Goal: Use online tool/utility: Utilize a website feature to perform a specific function

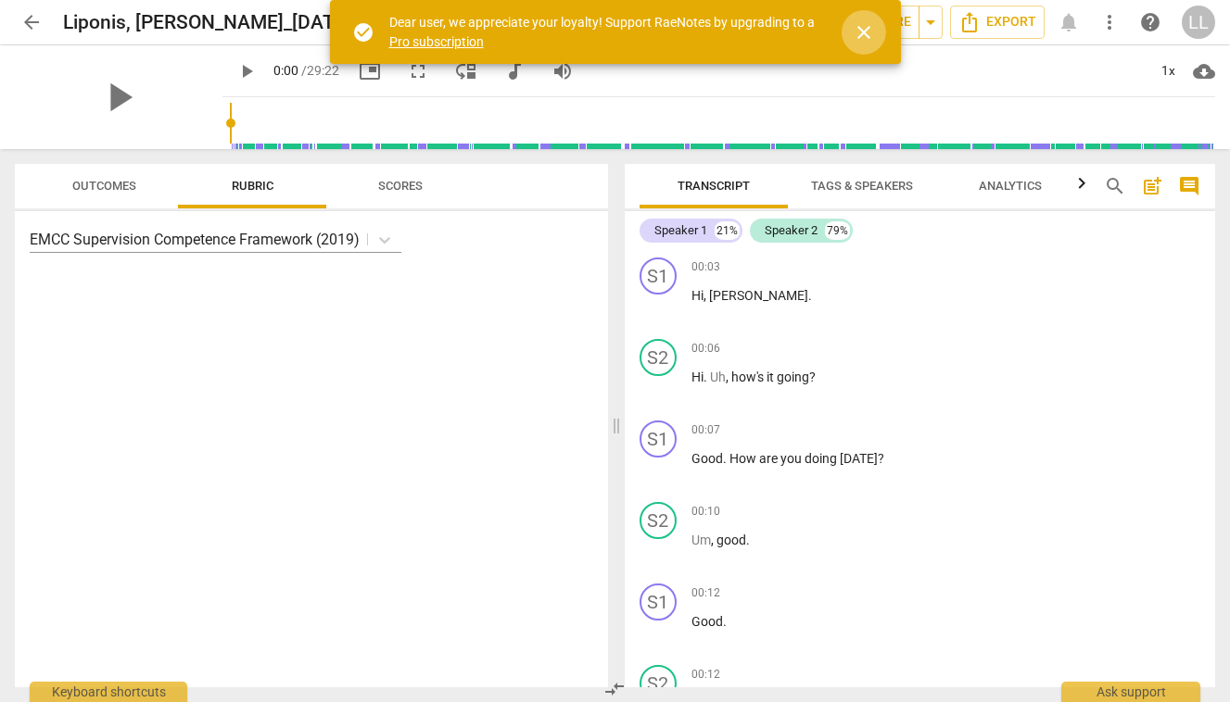
click at [861, 31] on span "close" at bounding box center [864, 32] width 22 height 22
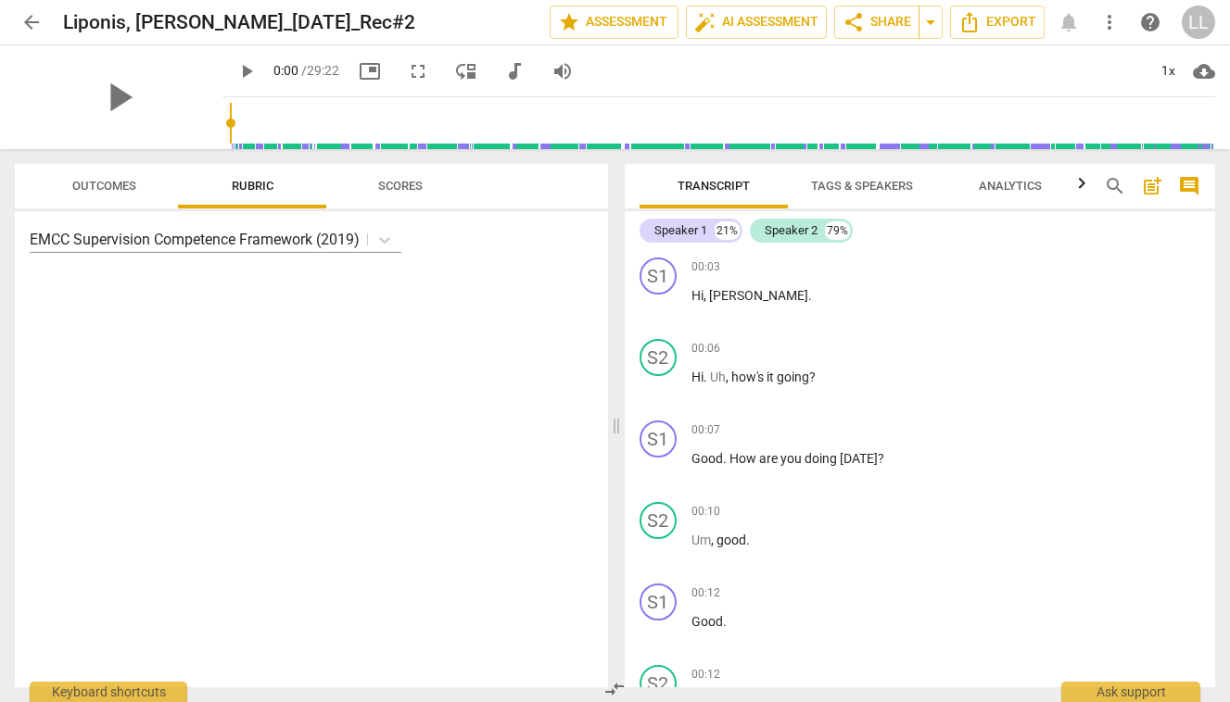
click at [995, 184] on span "Analytics" at bounding box center [1010, 186] width 63 height 14
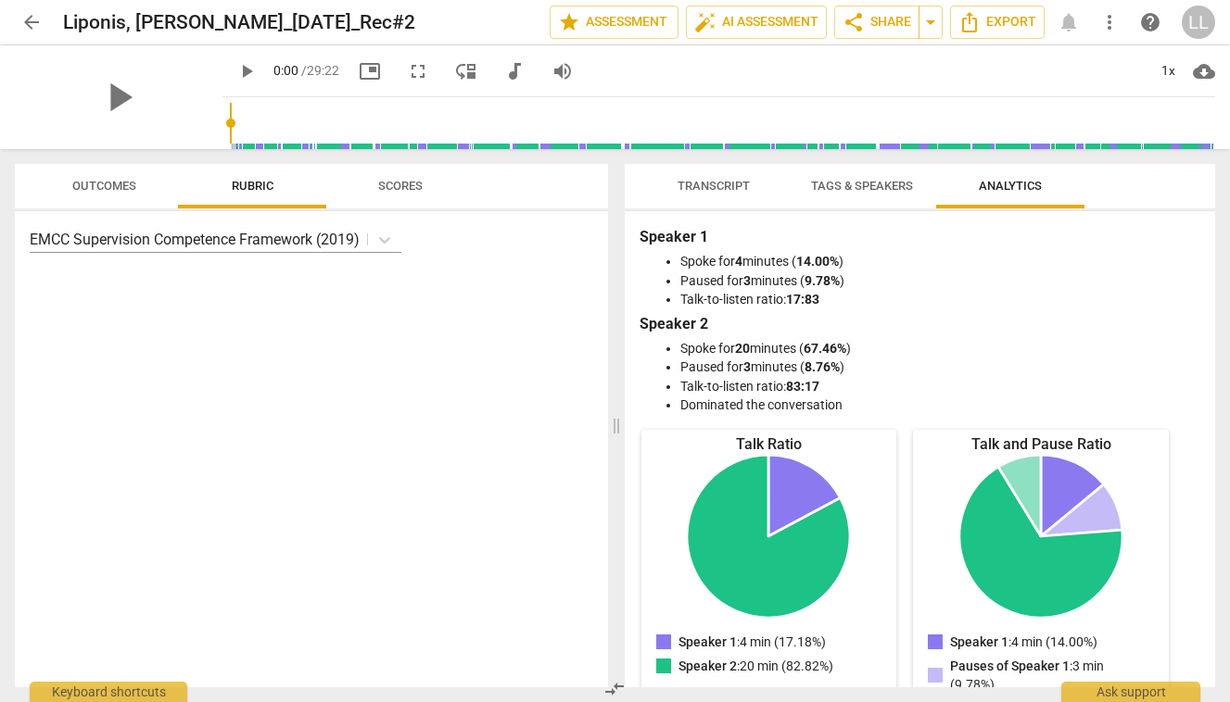
click at [715, 179] on span "Transcript" at bounding box center [713, 186] width 72 height 14
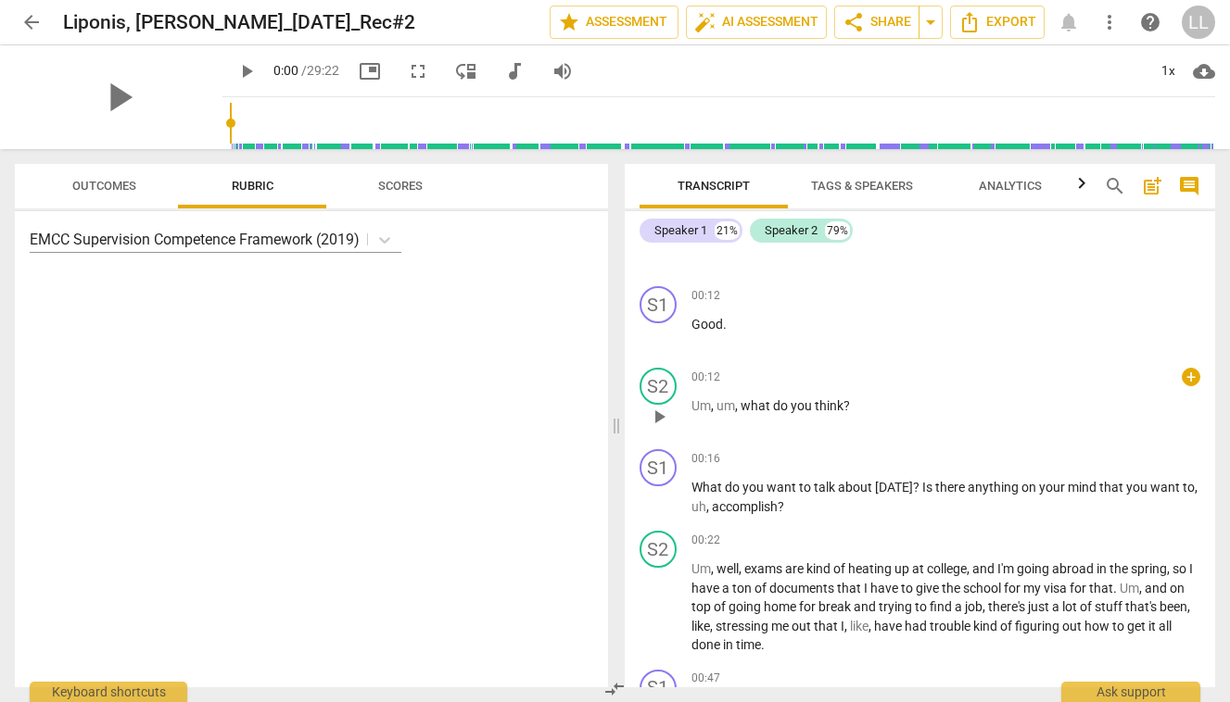
scroll to position [317, 0]
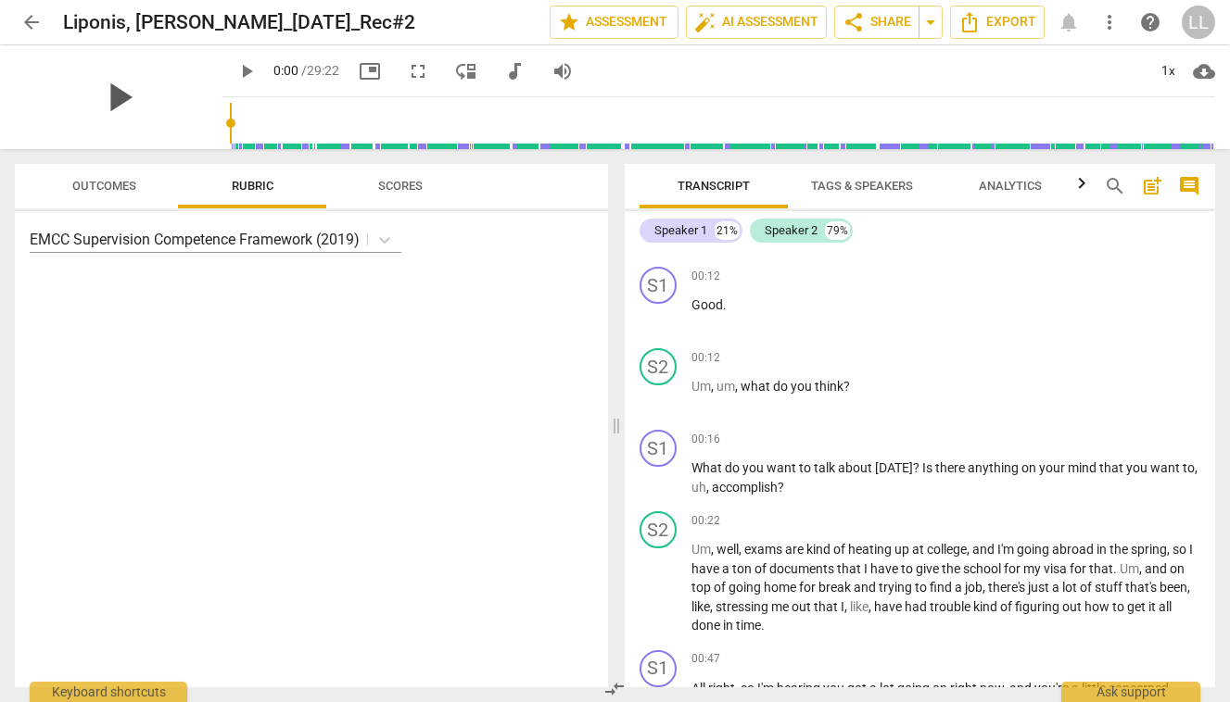
click at [110, 97] on span "play_arrow" at bounding box center [119, 97] width 48 height 48
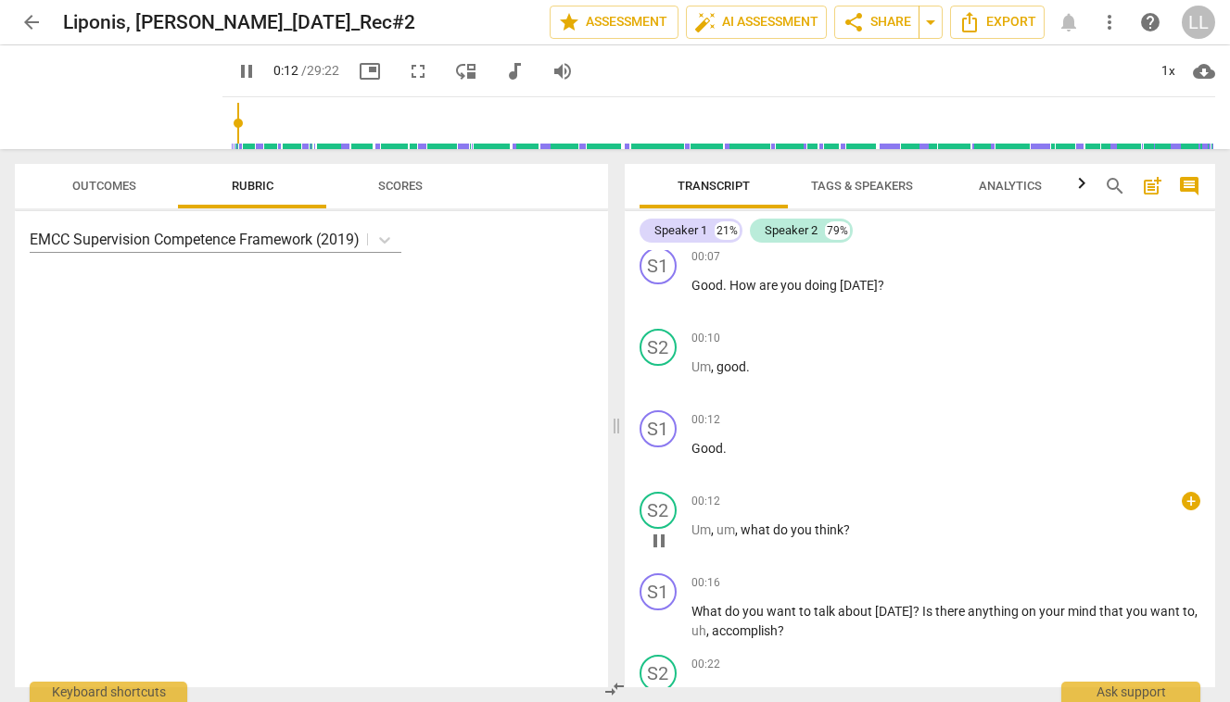
scroll to position [174, 0]
click at [849, 527] on p "Um , um , what do you think ?" at bounding box center [946, 529] width 510 height 19
click at [235, 71] on span "pause" at bounding box center [246, 71] width 22 height 22
type input "21"
click at [858, 183] on span "Tags & Speakers" at bounding box center [862, 186] width 102 height 14
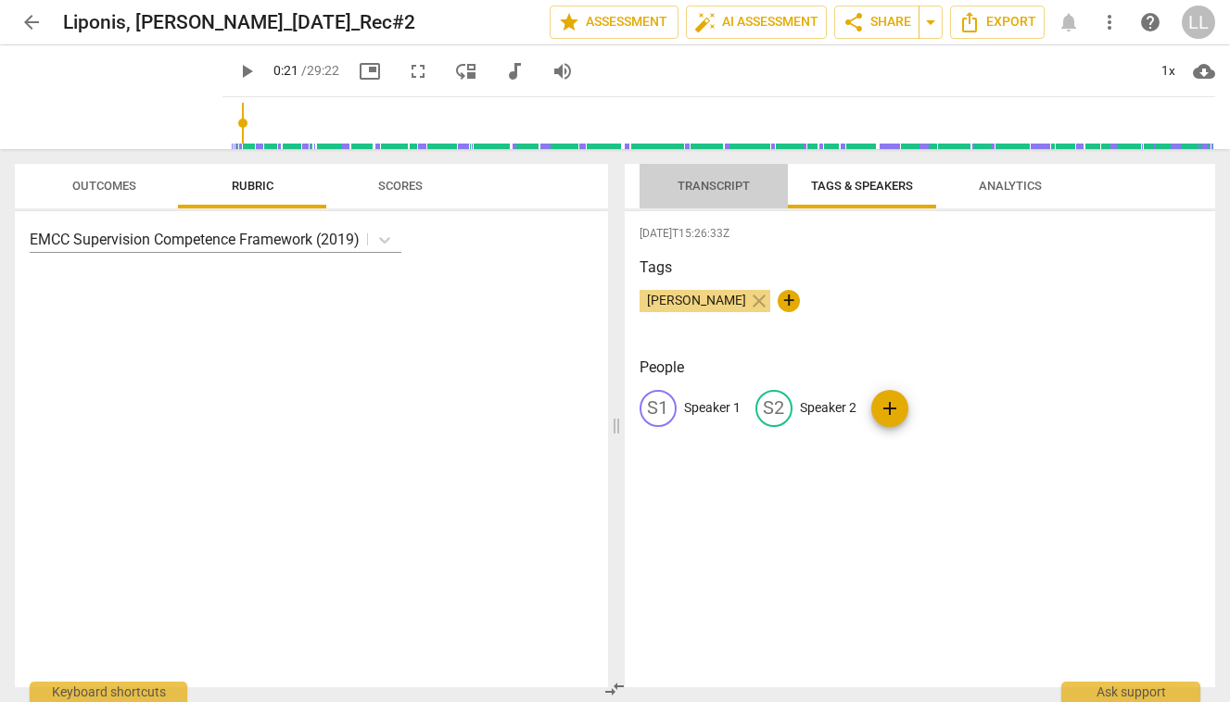
click at [702, 182] on span "Transcript" at bounding box center [713, 186] width 72 height 14
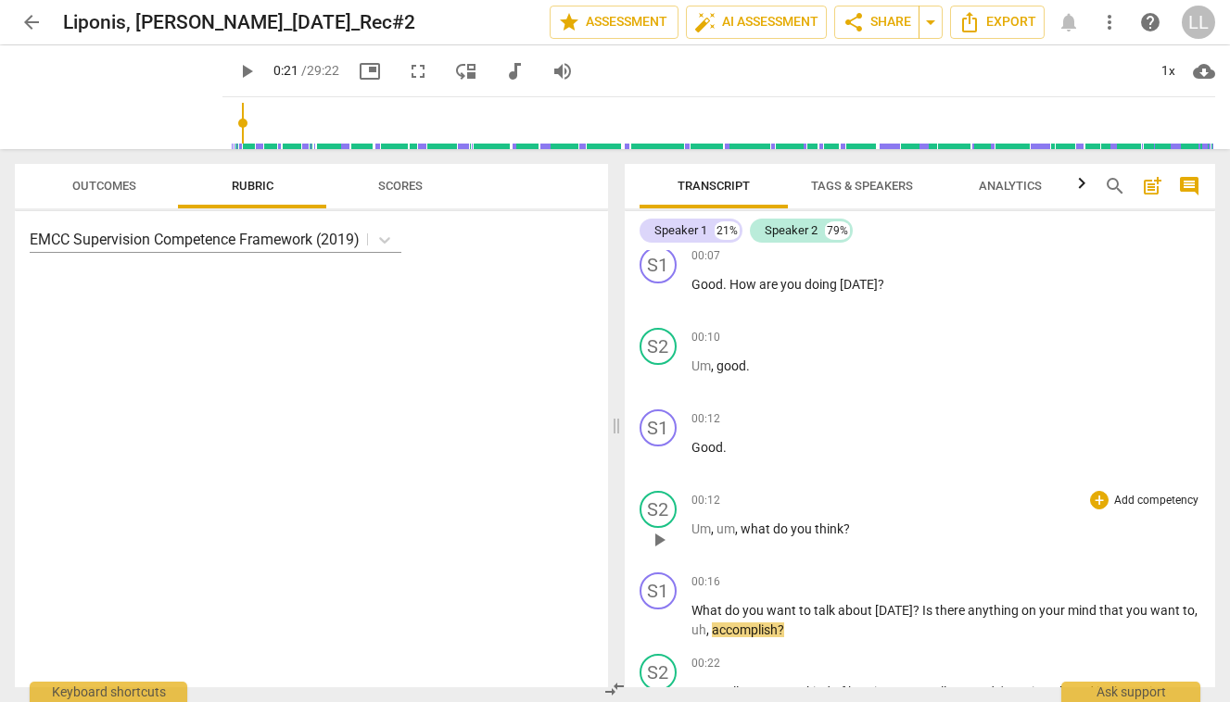
click at [777, 529] on span "do" at bounding box center [782, 529] width 18 height 15
click at [859, 528] on p "Um , um , what do you think ?" at bounding box center [946, 529] width 510 height 19
click at [740, 528] on span "what" at bounding box center [756, 529] width 32 height 15
click at [660, 509] on div "S2" at bounding box center [657, 509] width 37 height 37
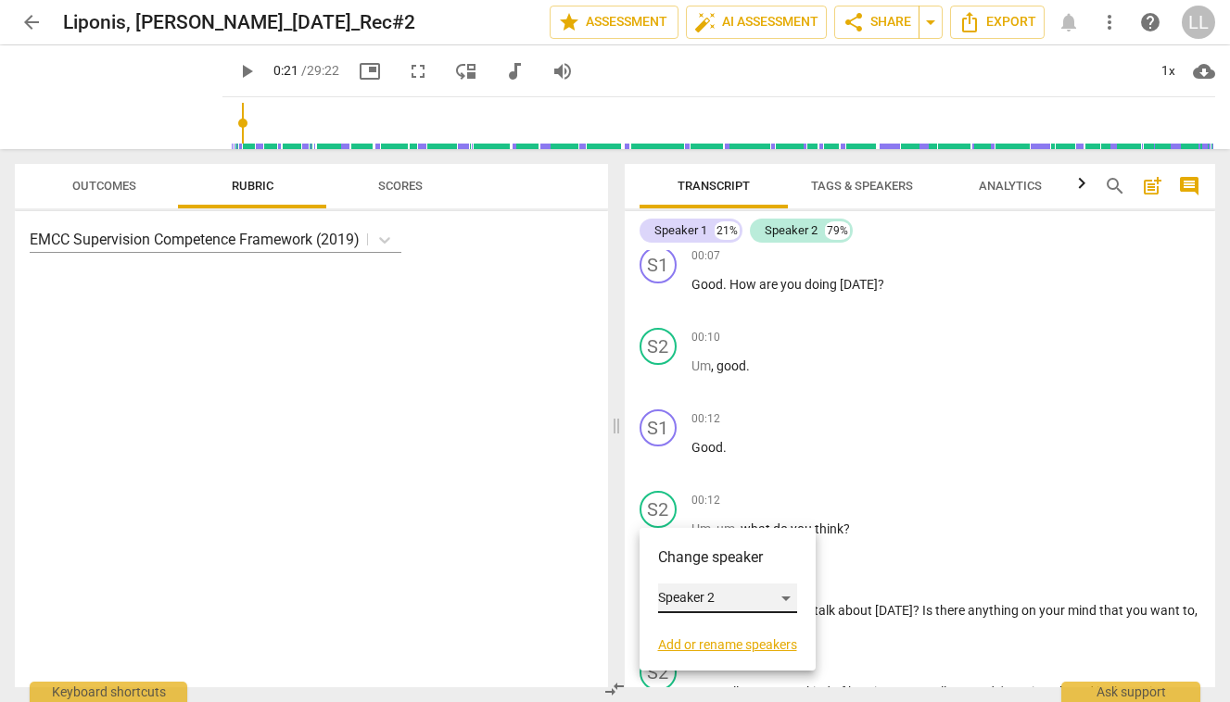
click at [789, 600] on div "Speaker 2" at bounding box center [727, 599] width 139 height 30
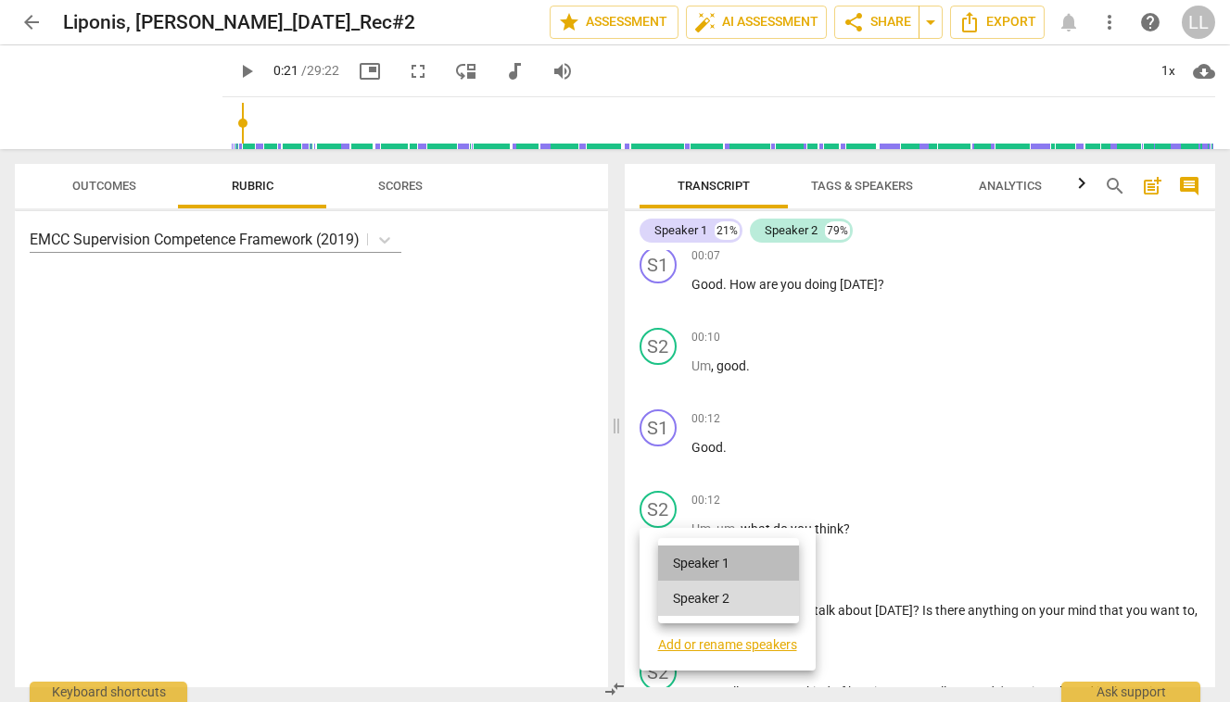
click at [757, 563] on li "Speaker 1" at bounding box center [728, 563] width 141 height 35
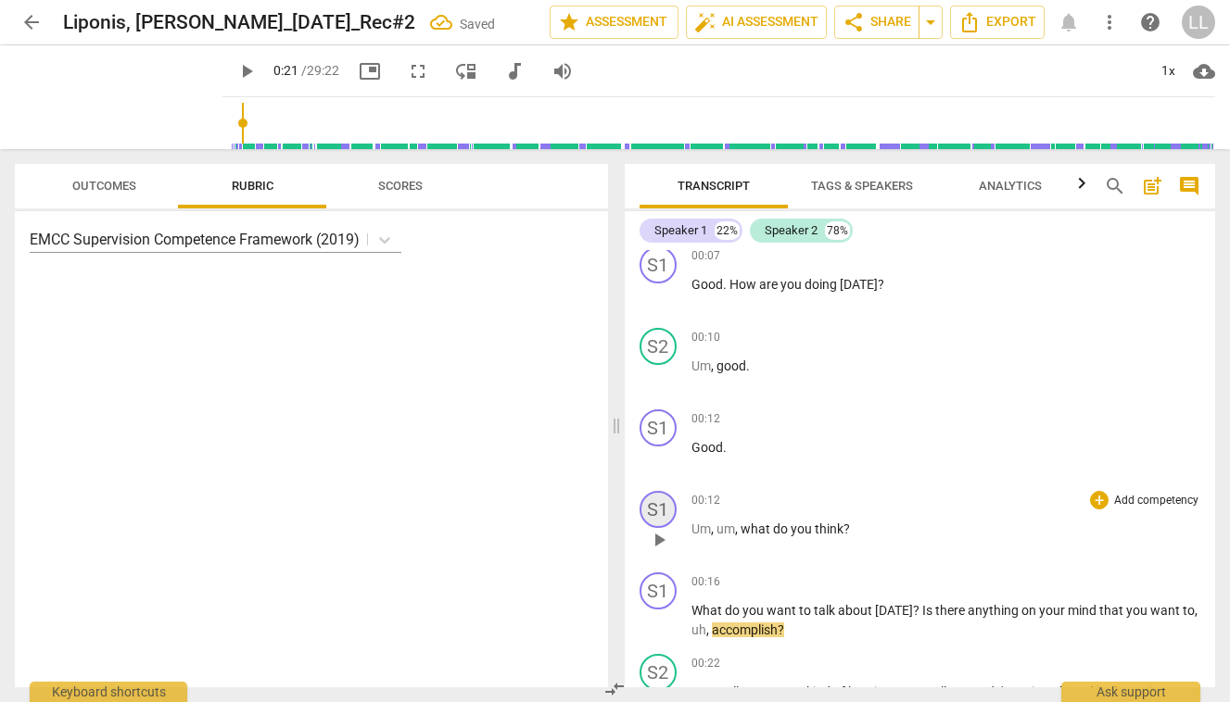
click at [671, 512] on div "S1" at bounding box center [657, 509] width 37 height 37
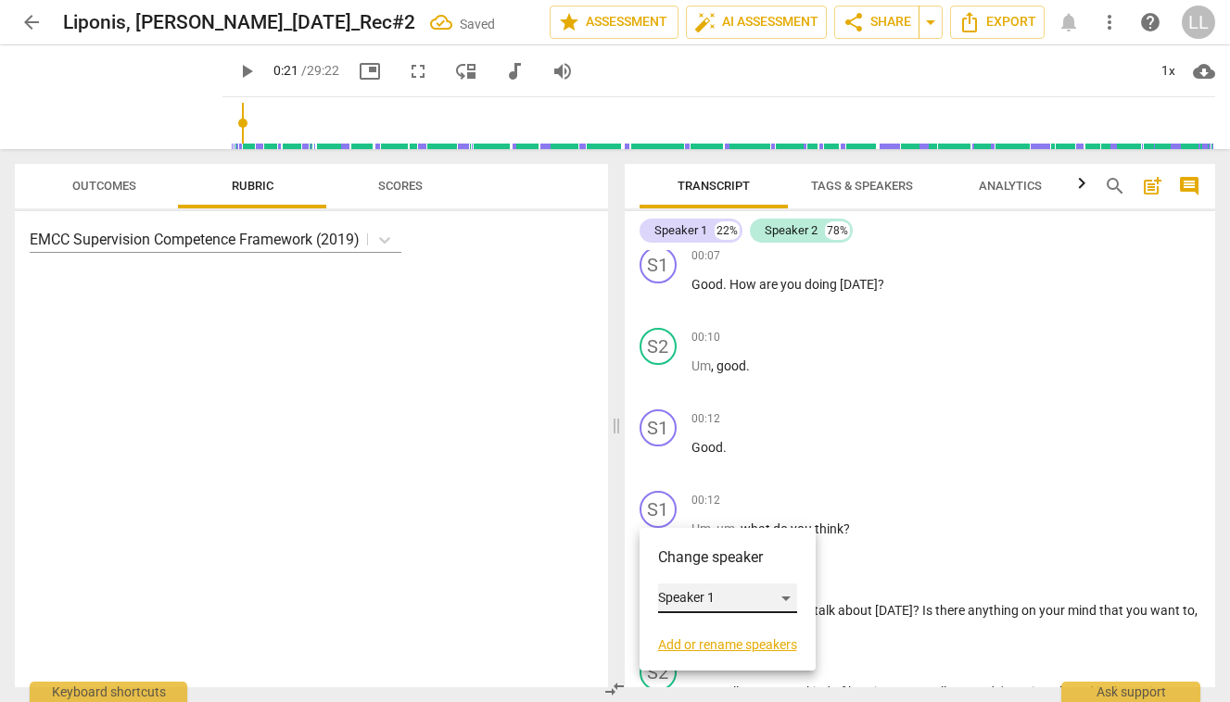
click at [785, 601] on div "Speaker 1" at bounding box center [727, 599] width 139 height 30
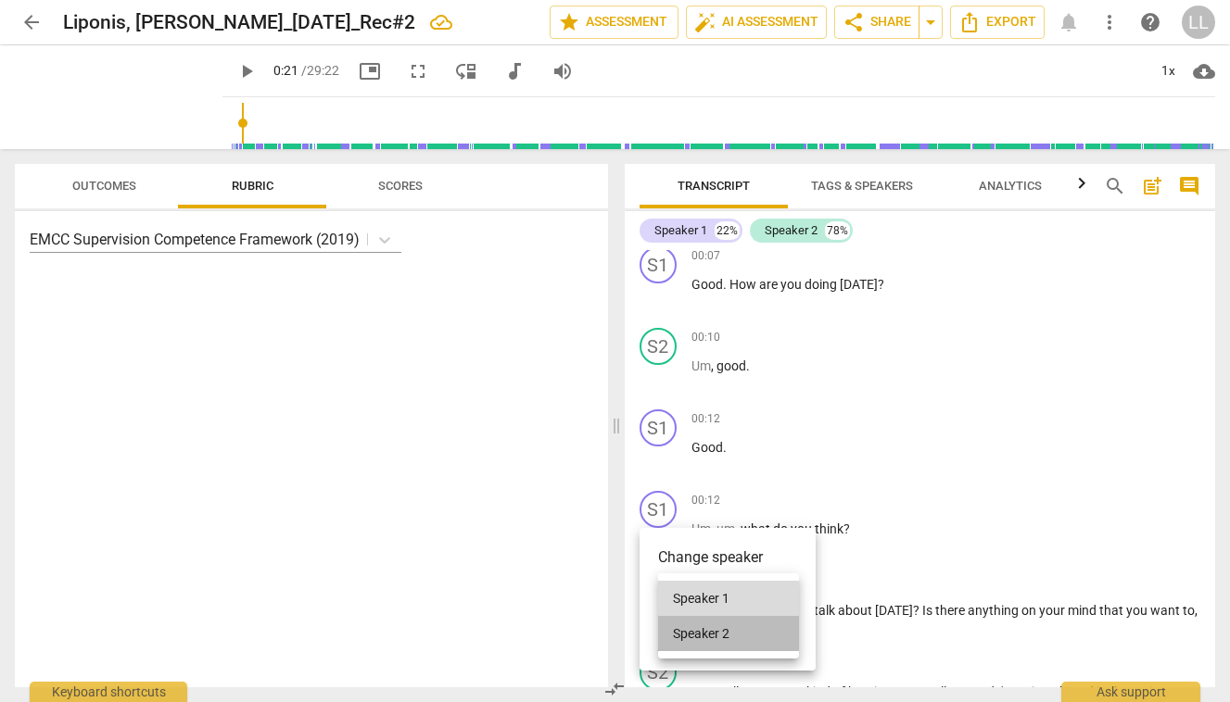
click at [742, 637] on li "Speaker 2" at bounding box center [728, 633] width 141 height 35
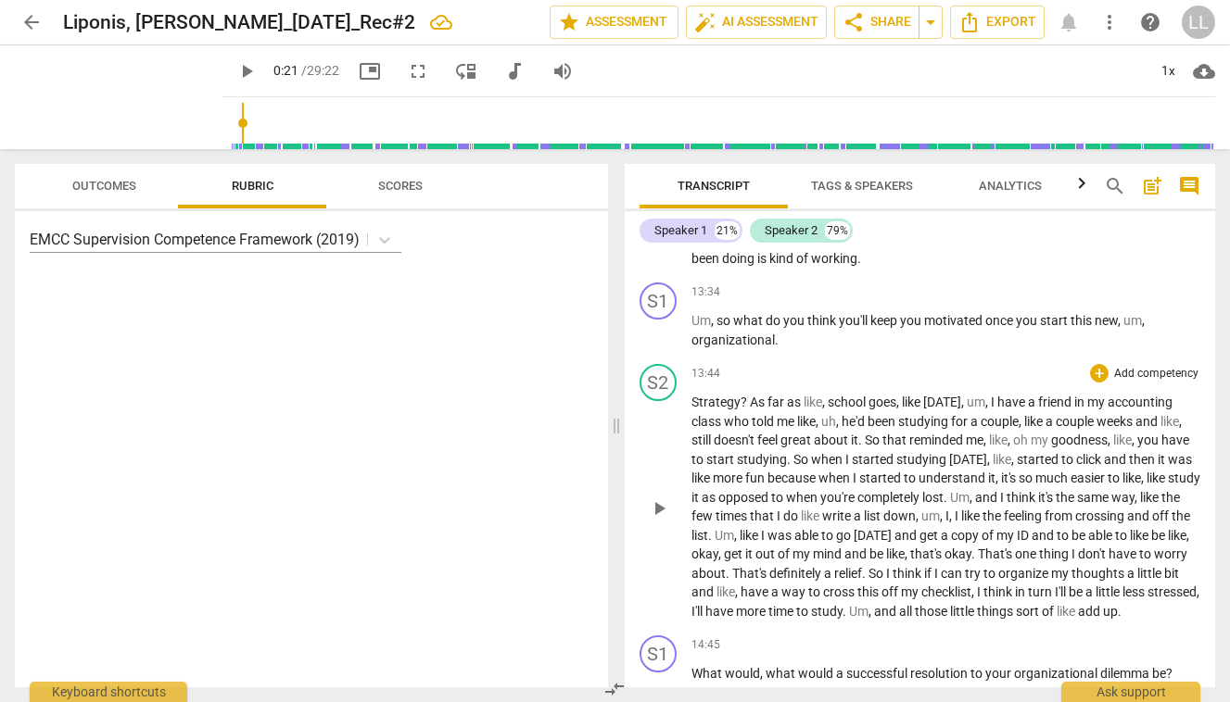
scroll to position [5103, 0]
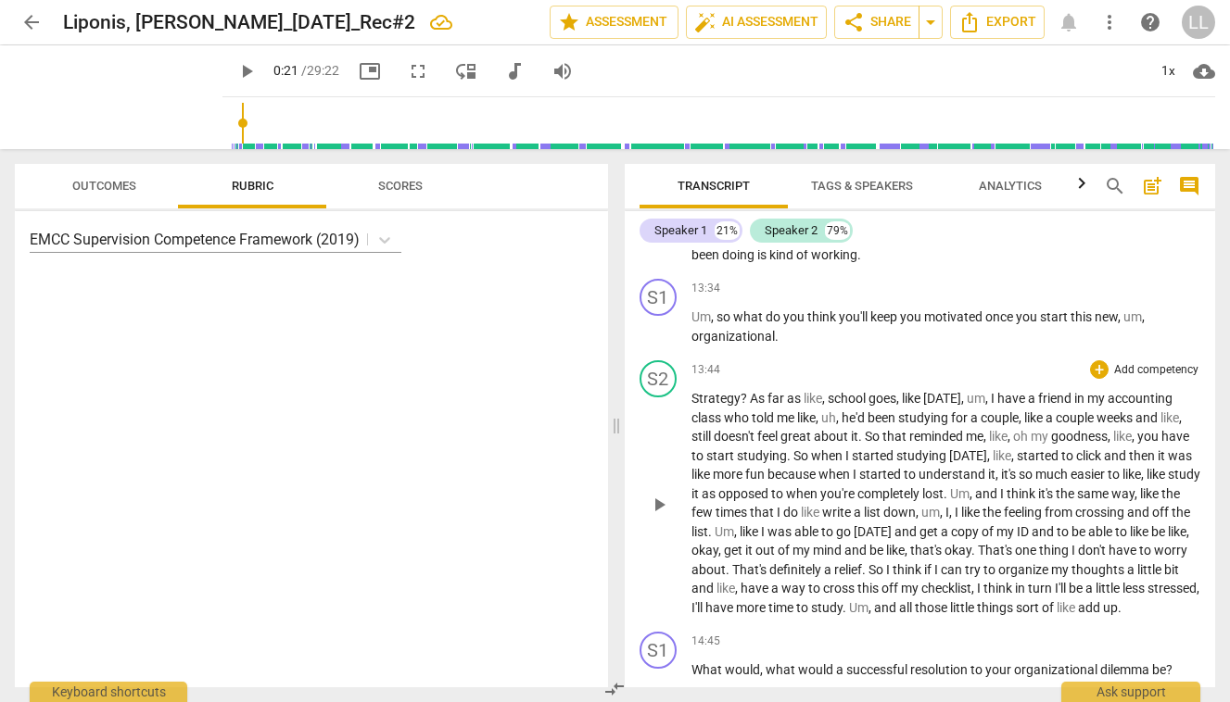
click at [741, 391] on span "?" at bounding box center [744, 398] width 9 height 15
drag, startPoint x: 741, startPoint y: 375, endPoint x: 702, endPoint y: 374, distance: 39.9
click at [702, 389] on p "Strategy ? As far as like , school goes , like [DATE] , um , I have a friend in…" at bounding box center [946, 503] width 510 height 228
click at [786, 351] on icon "button" at bounding box center [789, 349] width 11 height 13
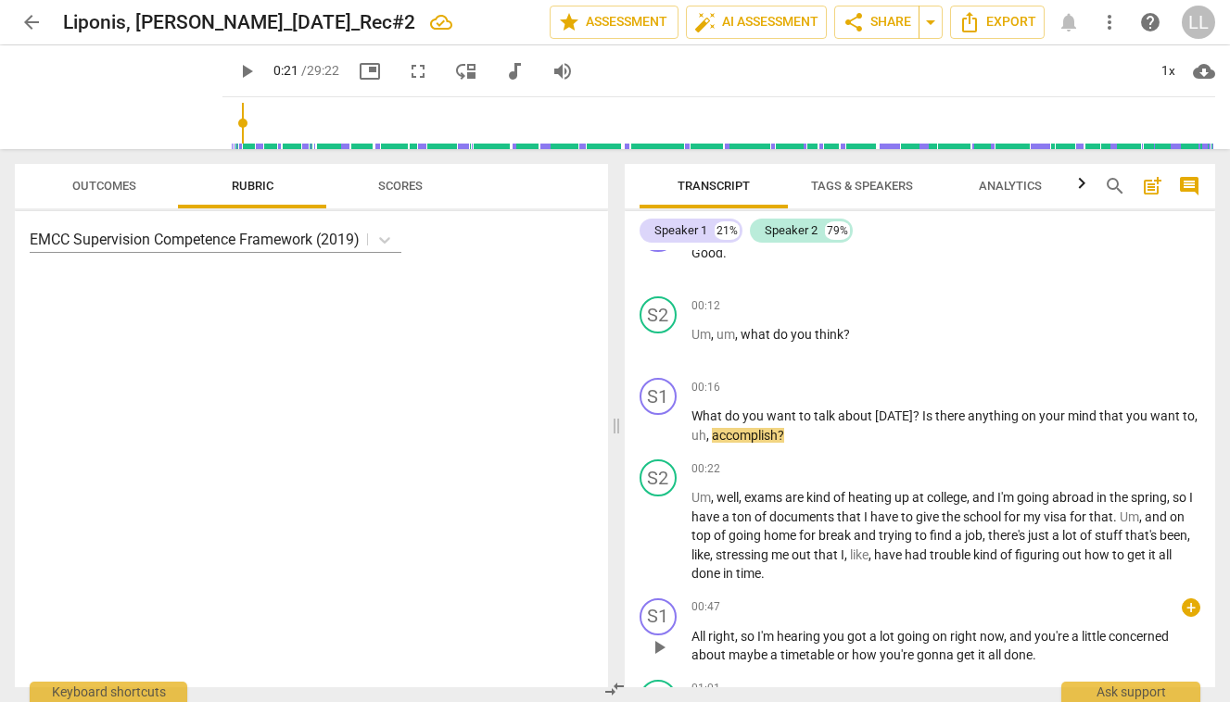
scroll to position [255, 0]
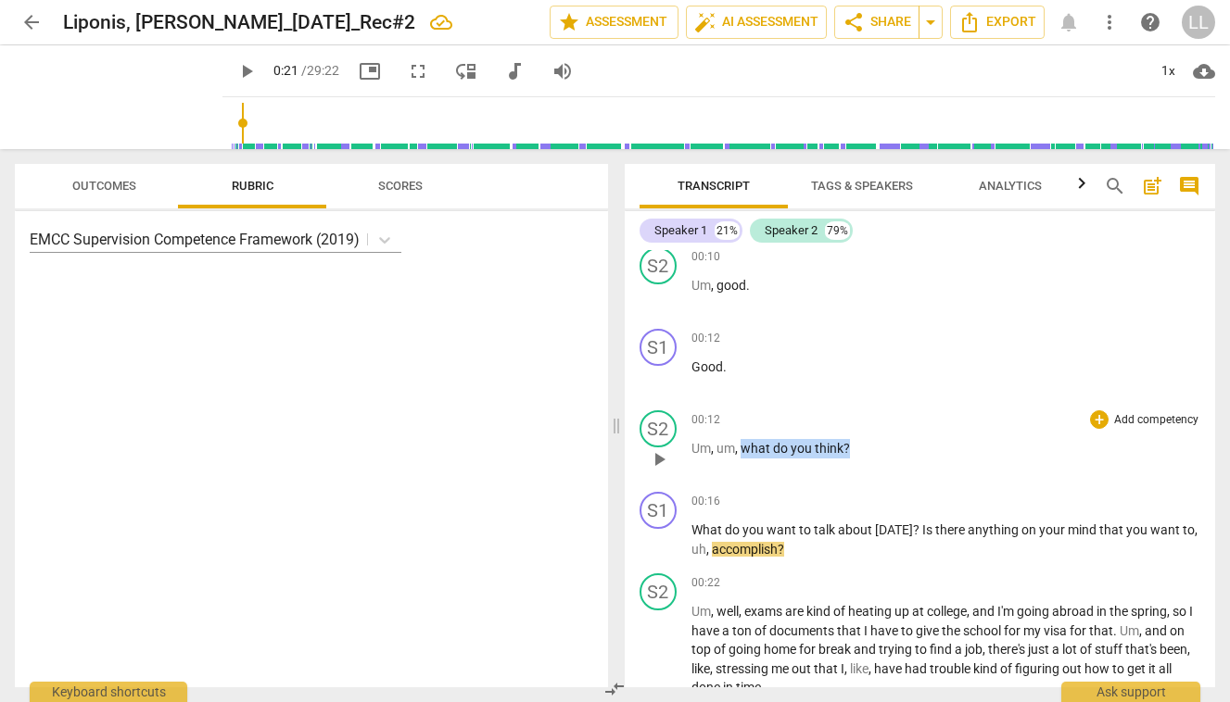
drag, startPoint x: 742, startPoint y: 449, endPoint x: 852, endPoint y: 449, distance: 109.4
click at [852, 449] on p "Um , um , what do you think ?" at bounding box center [946, 448] width 510 height 19
click at [661, 431] on div "S2" at bounding box center [657, 429] width 37 height 37
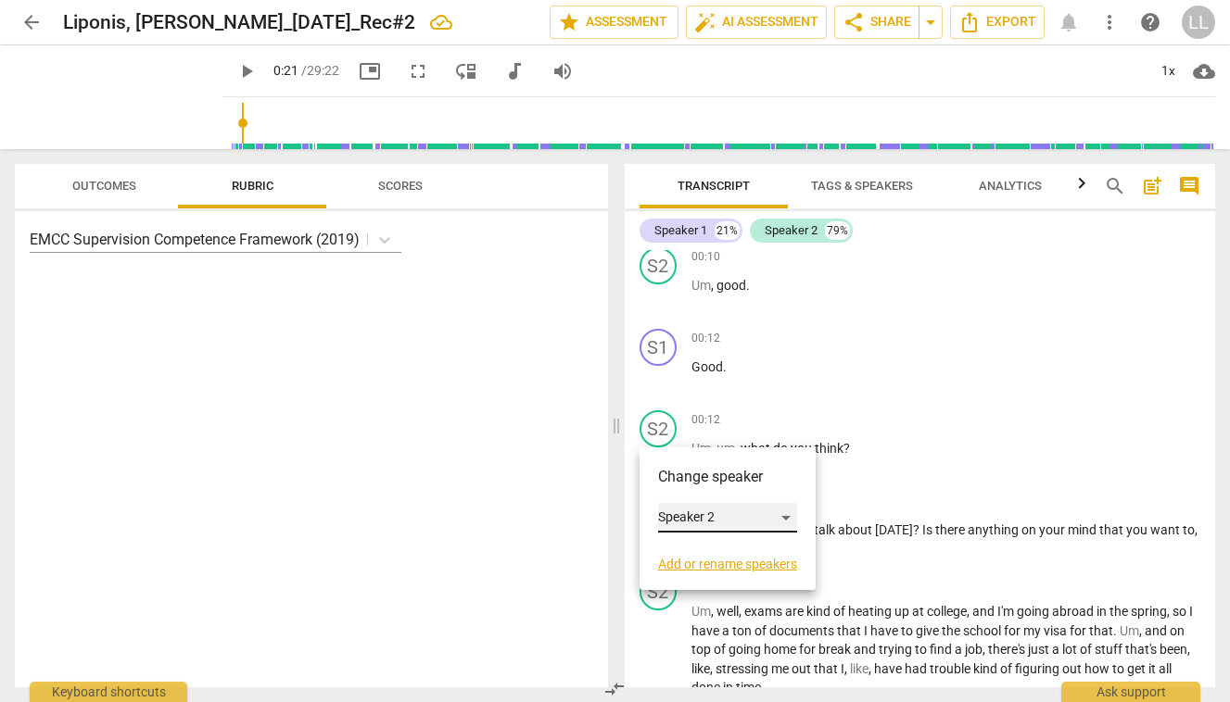
click at [765, 514] on div "Speaker 2" at bounding box center [727, 518] width 139 height 30
click at [719, 481] on li "Speaker 1" at bounding box center [728, 482] width 141 height 35
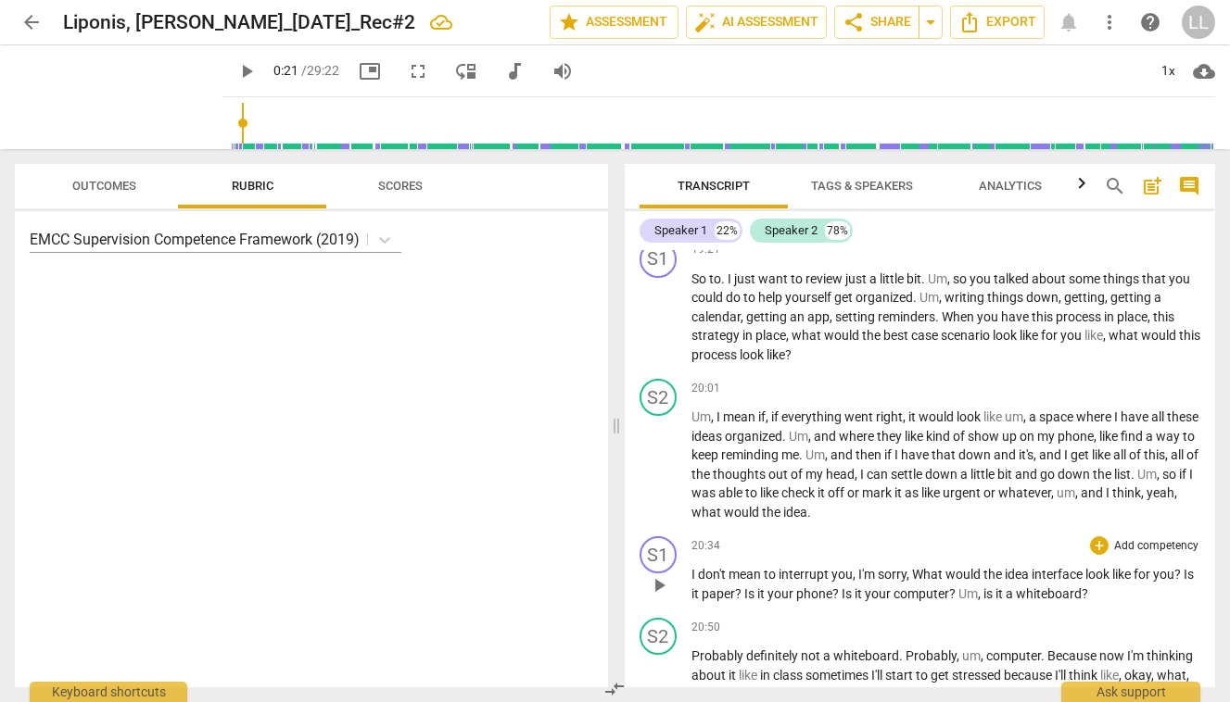
scroll to position [7014, 0]
click at [1031, 566] on span "idea" at bounding box center [1018, 573] width 27 height 15
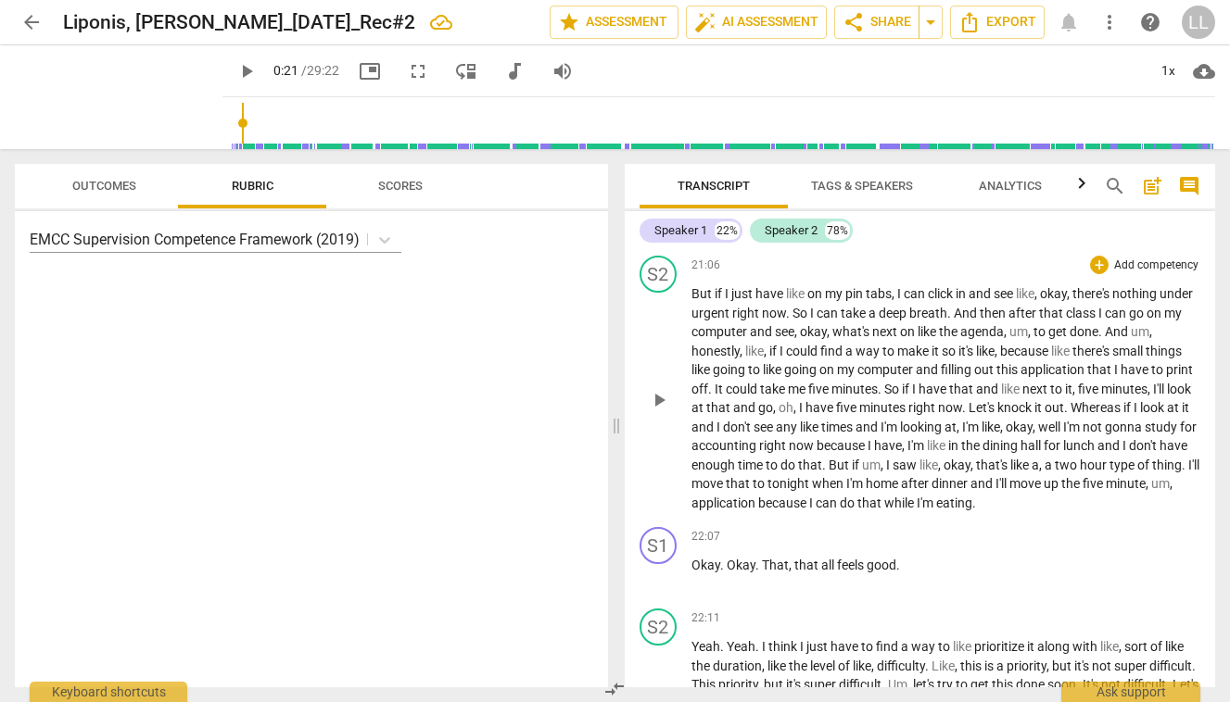
scroll to position [7604, 0]
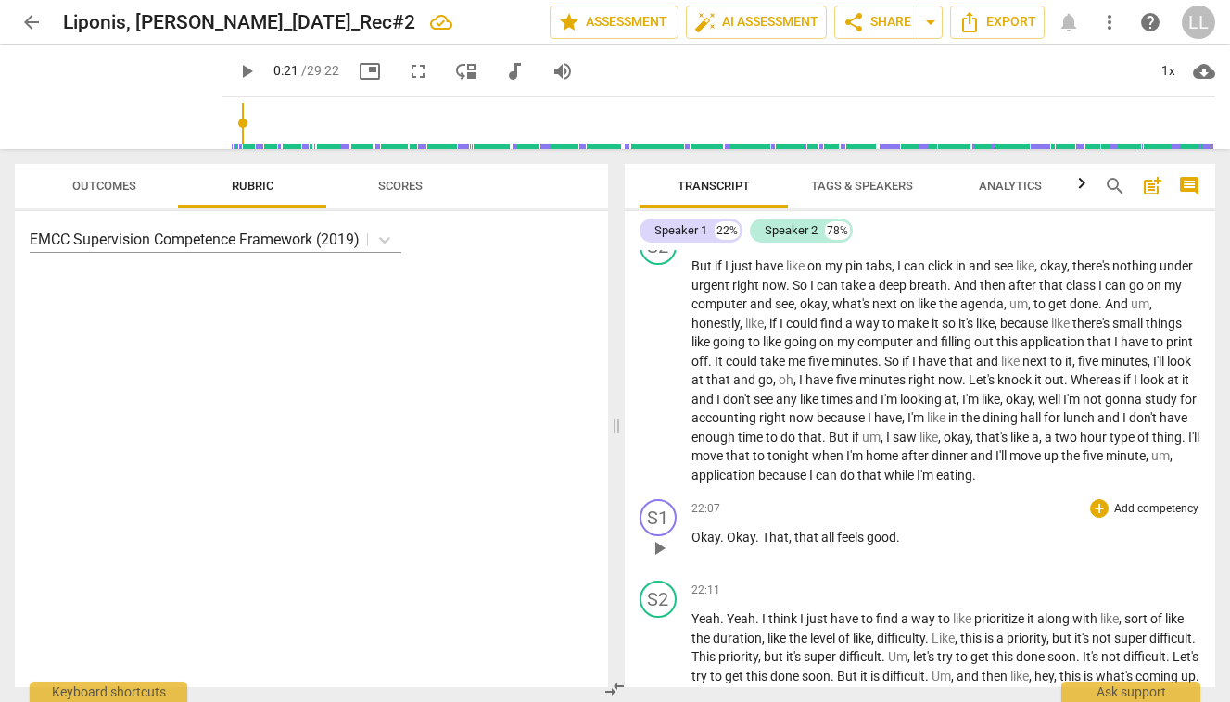
click at [901, 528] on p "Okay . Okay . That , that all feels good ." at bounding box center [946, 537] width 510 height 19
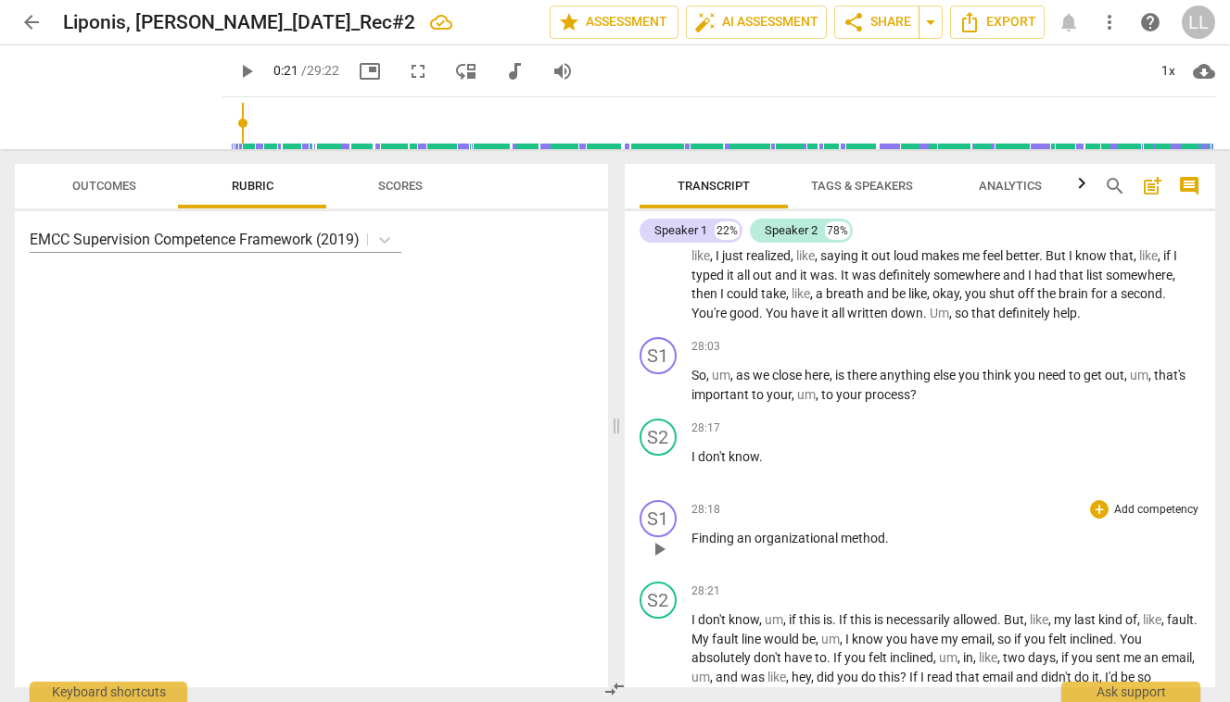
scroll to position [10036, 0]
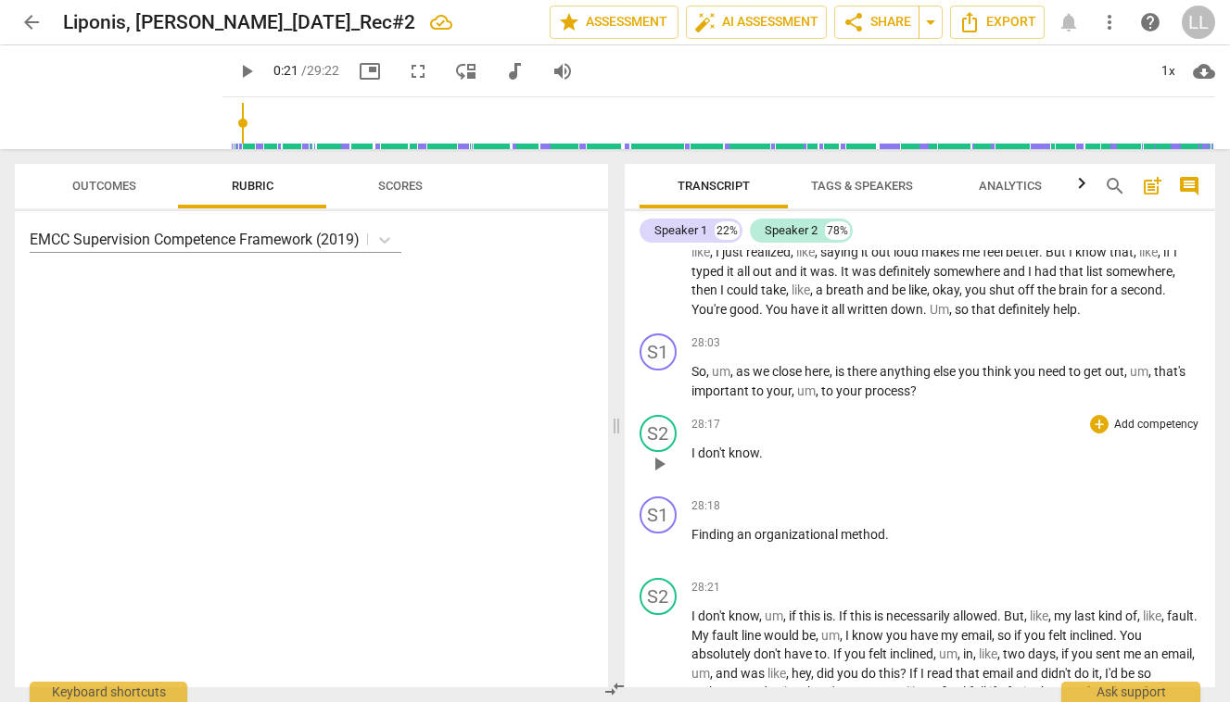
click at [660, 453] on span "play_arrow" at bounding box center [659, 464] width 22 height 22
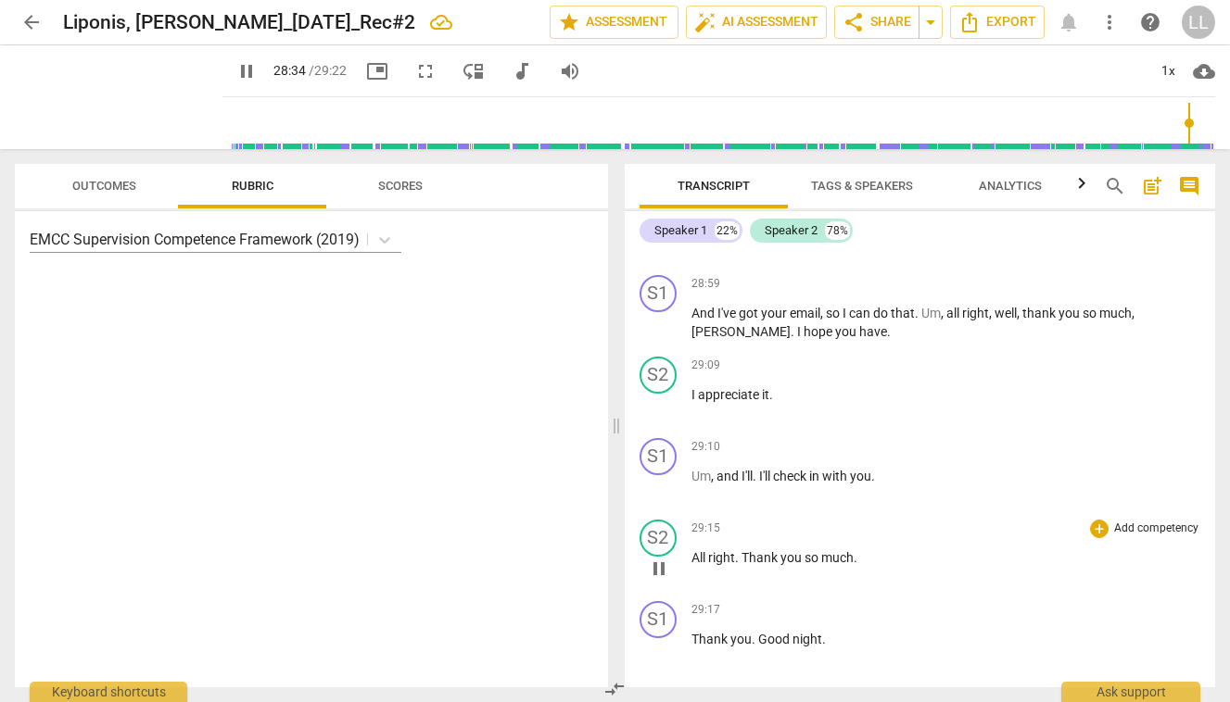
scroll to position [0, 0]
click at [657, 558] on span "pause" at bounding box center [659, 569] width 22 height 22
type input "1717"
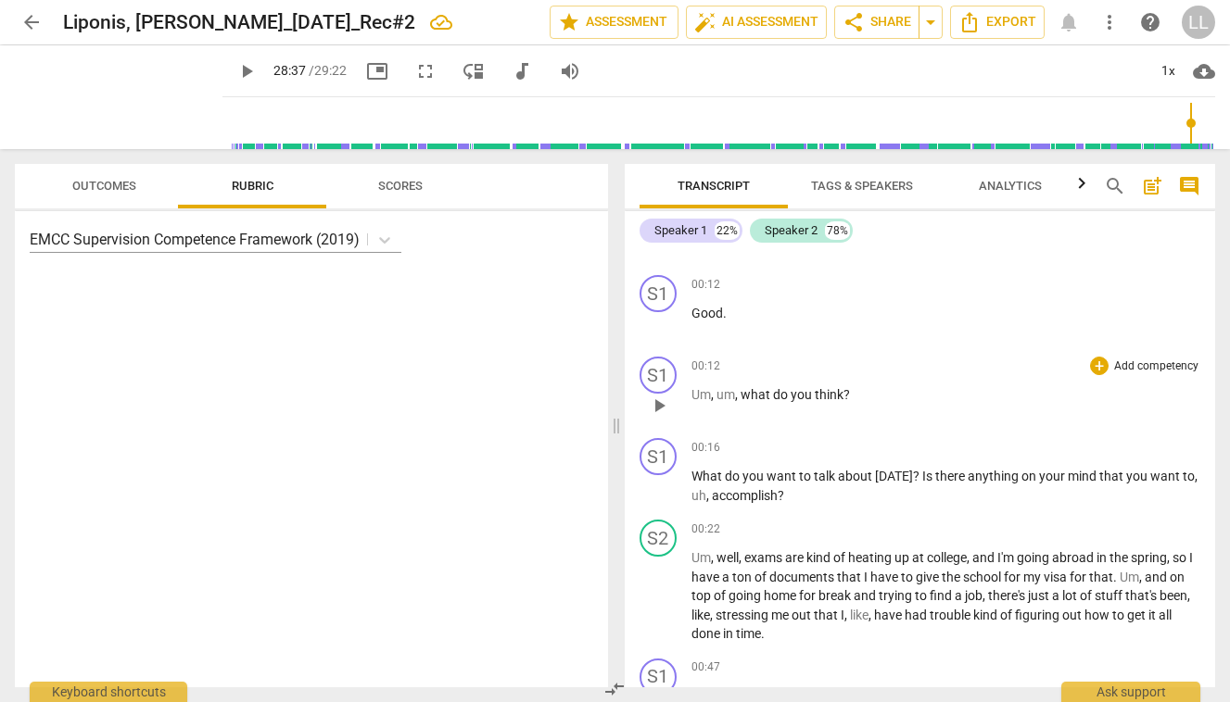
scroll to position [311, 0]
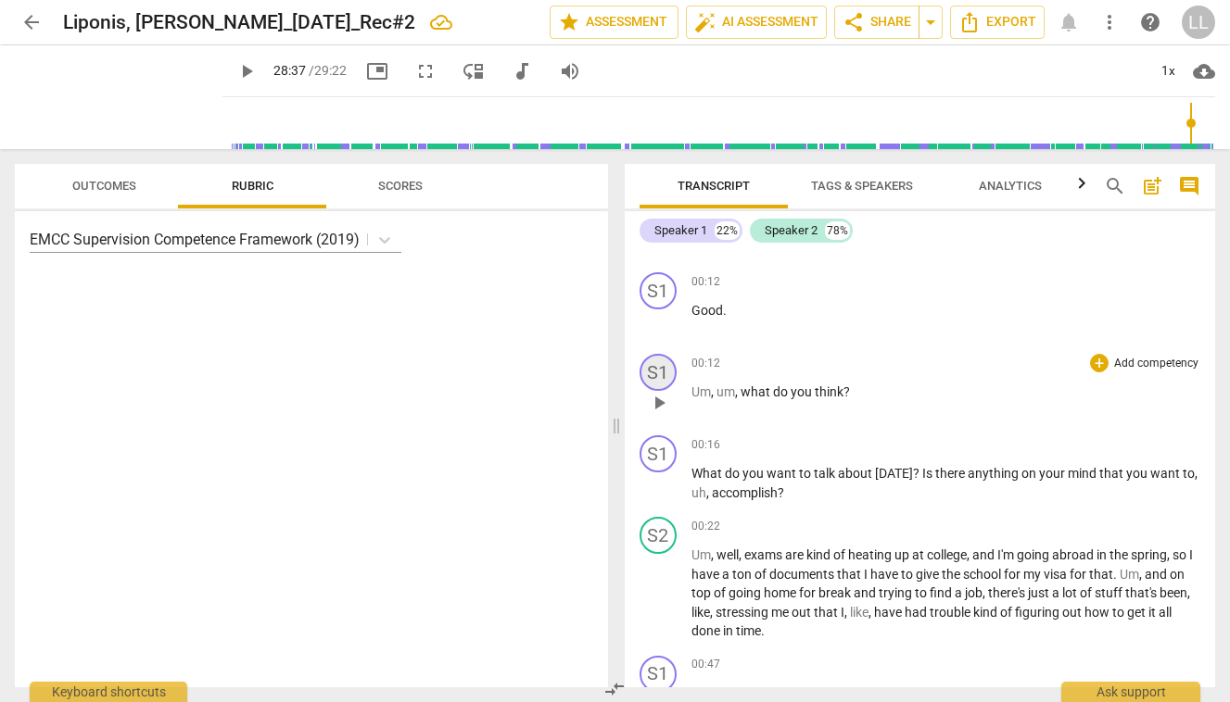
click at [662, 380] on div "S1" at bounding box center [657, 372] width 37 height 37
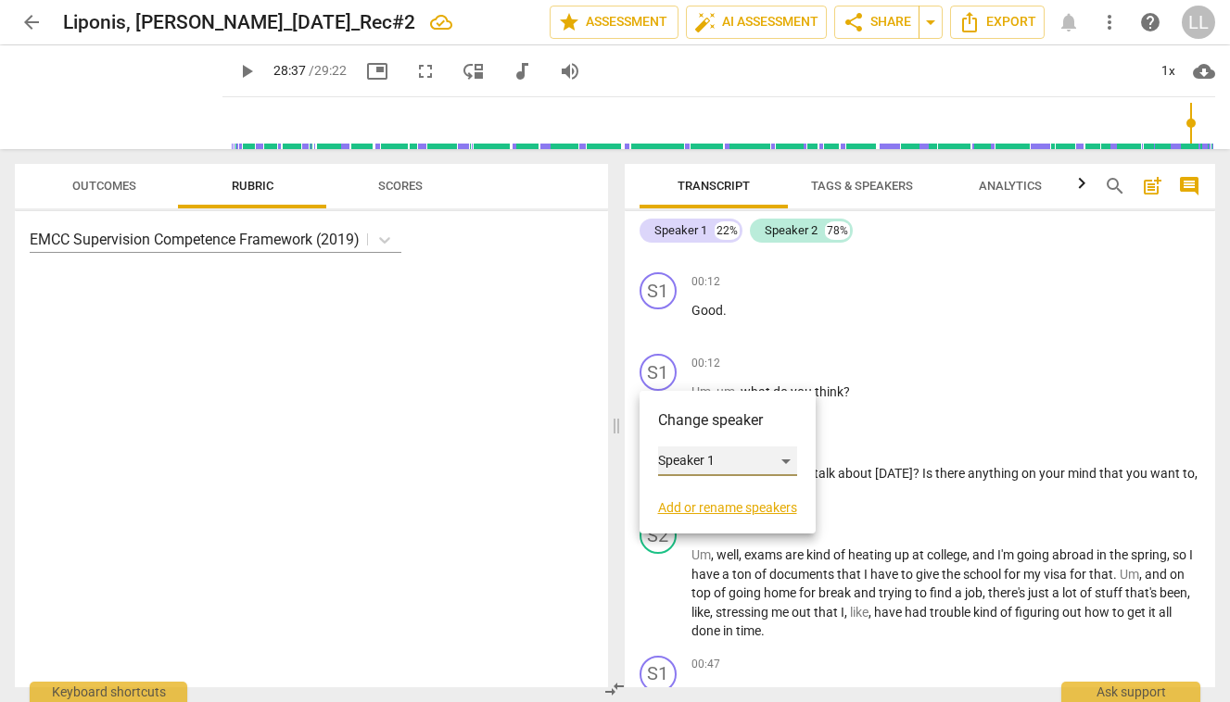
click at [693, 458] on div "Speaker 1" at bounding box center [727, 462] width 139 height 30
click at [700, 502] on li "Speaker 2" at bounding box center [728, 496] width 141 height 35
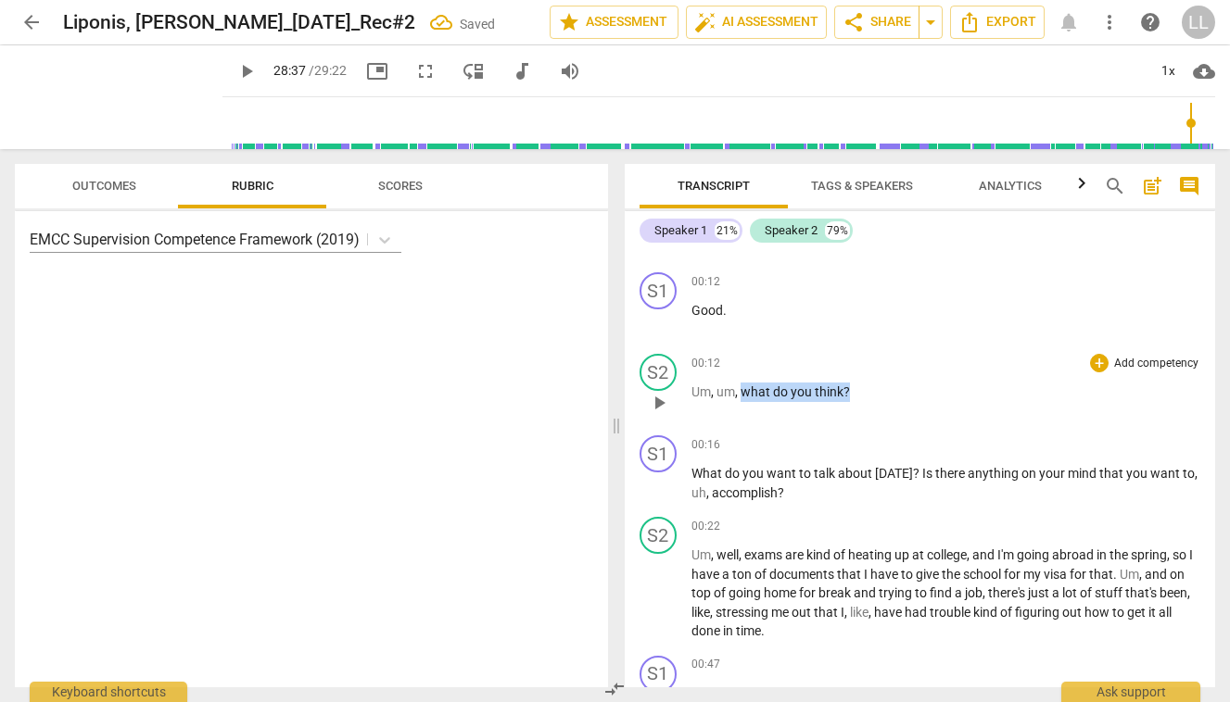
drag, startPoint x: 742, startPoint y: 390, endPoint x: 852, endPoint y: 392, distance: 109.4
click at [852, 392] on p "Um , um , what do you think ?" at bounding box center [946, 392] width 510 height 19
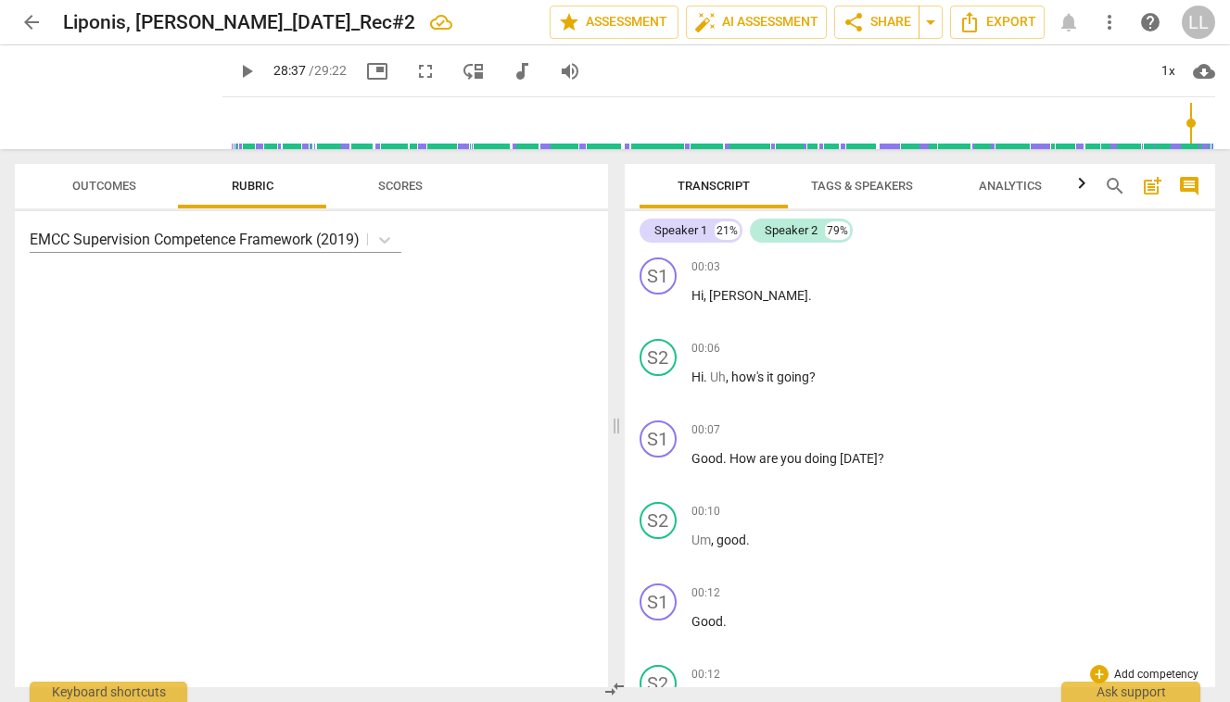
scroll to position [0, 0]
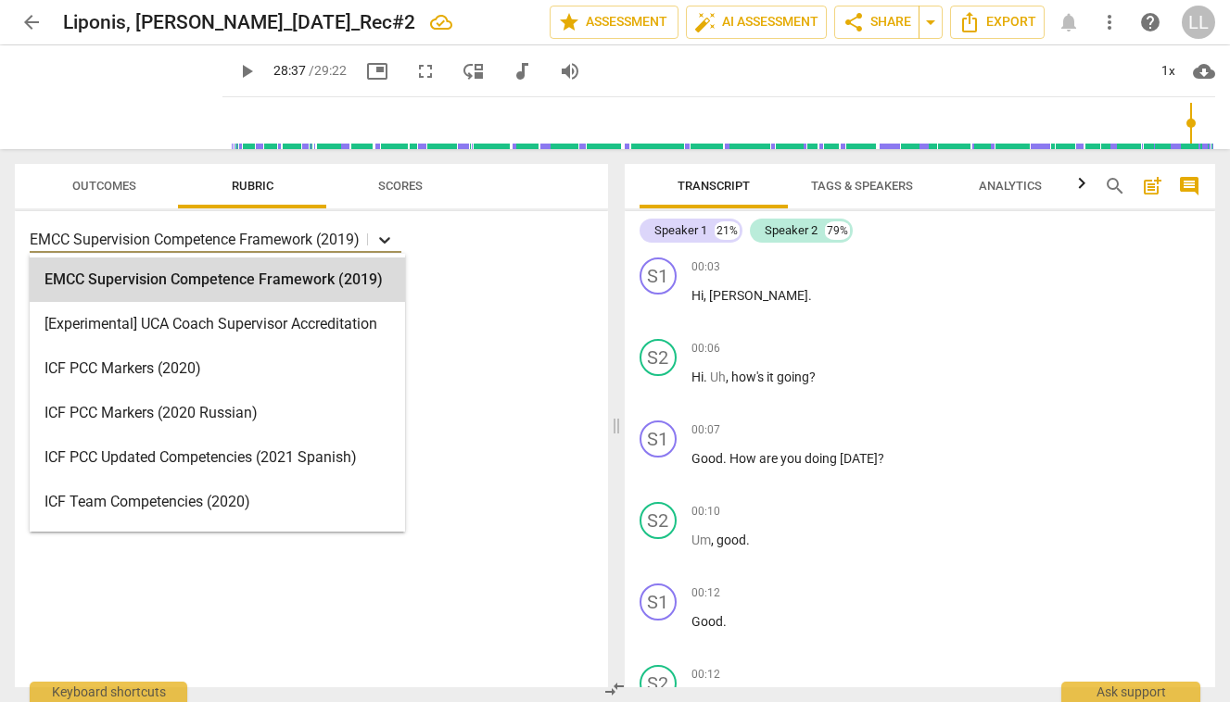
click at [386, 238] on icon at bounding box center [384, 240] width 19 height 19
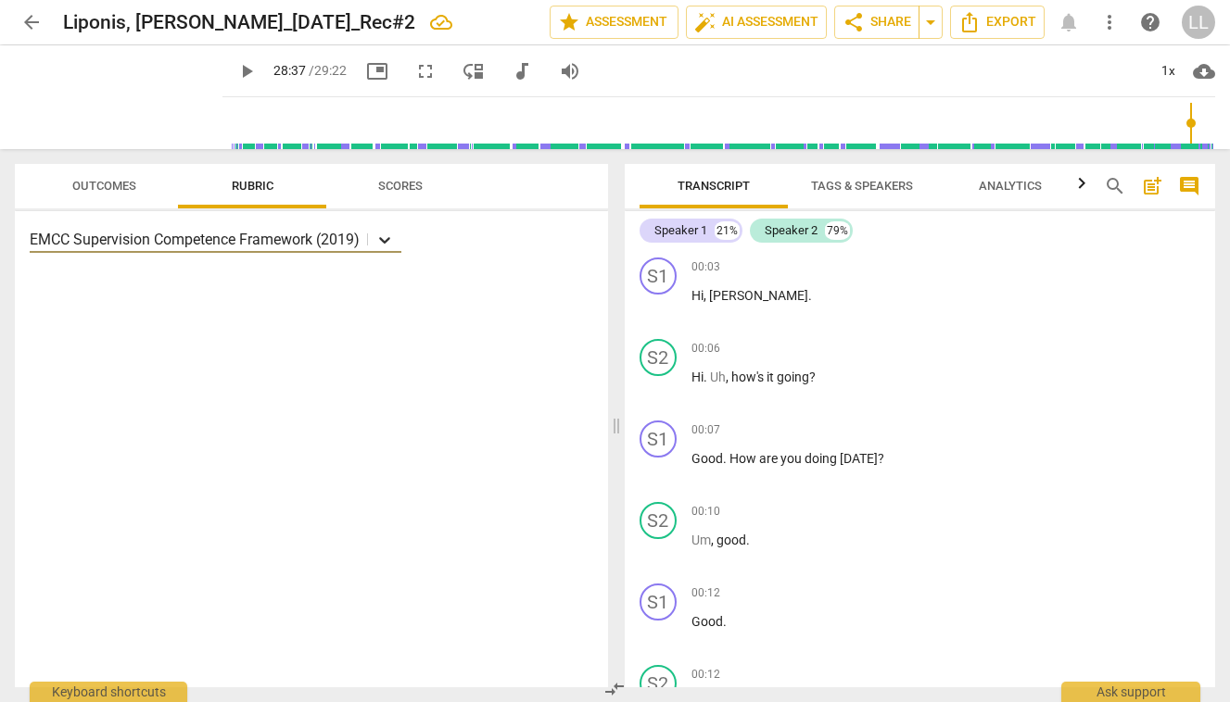
click at [386, 239] on icon at bounding box center [384, 240] width 19 height 19
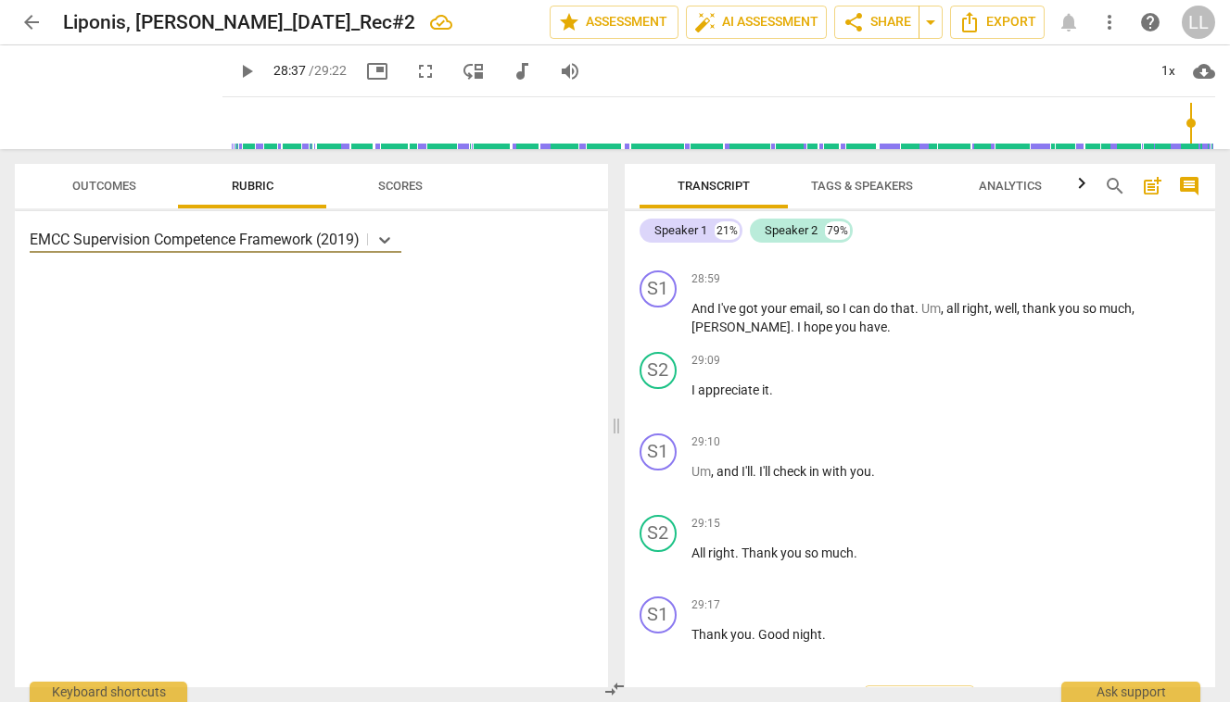
scroll to position [10679, 0]
